Goal: Task Accomplishment & Management: Complete application form

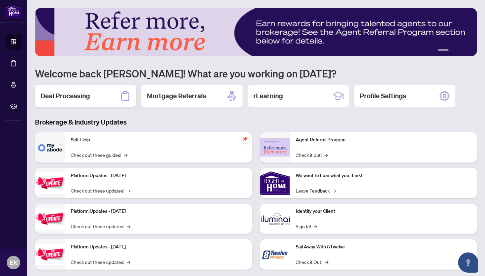
click at [72, 96] on h2 "Deal Processing" at bounding box center [64, 95] width 49 height 9
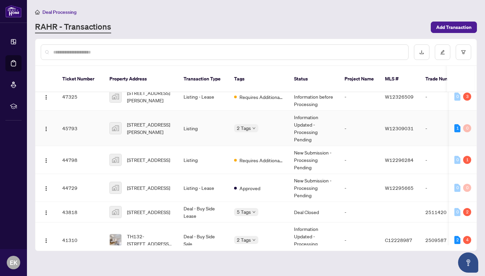
scroll to position [19, 0]
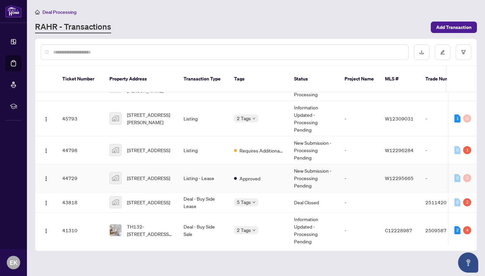
click at [143, 174] on span "[STREET_ADDRESS]" at bounding box center [148, 177] width 43 height 7
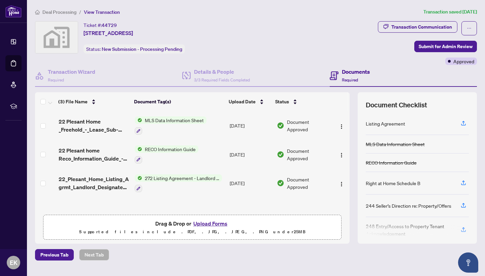
click at [203, 224] on button "Upload Forms" at bounding box center [210, 223] width 38 height 9
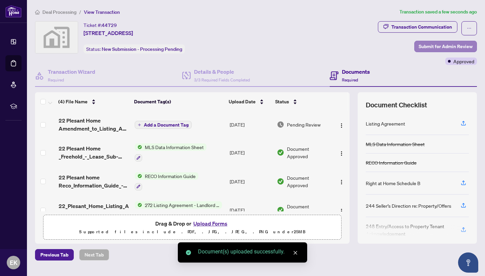
click at [450, 46] on span "Submit for Admin Review" at bounding box center [445, 46] width 54 height 11
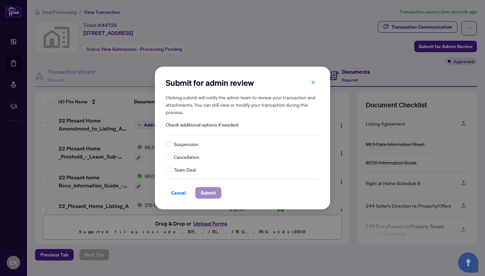
click at [214, 193] on span "Submit" at bounding box center [208, 193] width 15 height 11
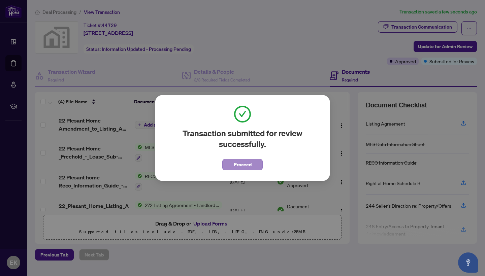
click at [250, 165] on span "Proceed" at bounding box center [243, 164] width 18 height 11
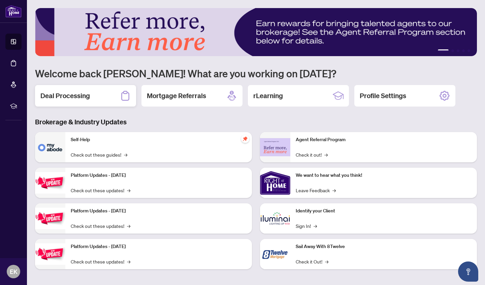
click at [89, 96] on h2 "Deal Processing" at bounding box center [64, 95] width 49 height 9
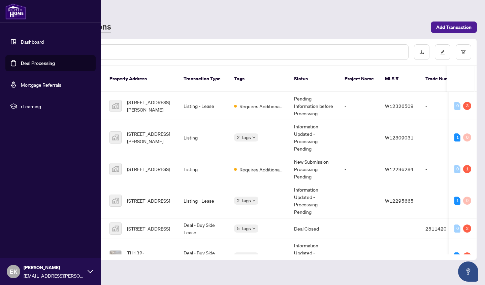
click at [21, 40] on link "Dashboard" at bounding box center [32, 42] width 23 height 6
